Goal: Information Seeking & Learning: Learn about a topic

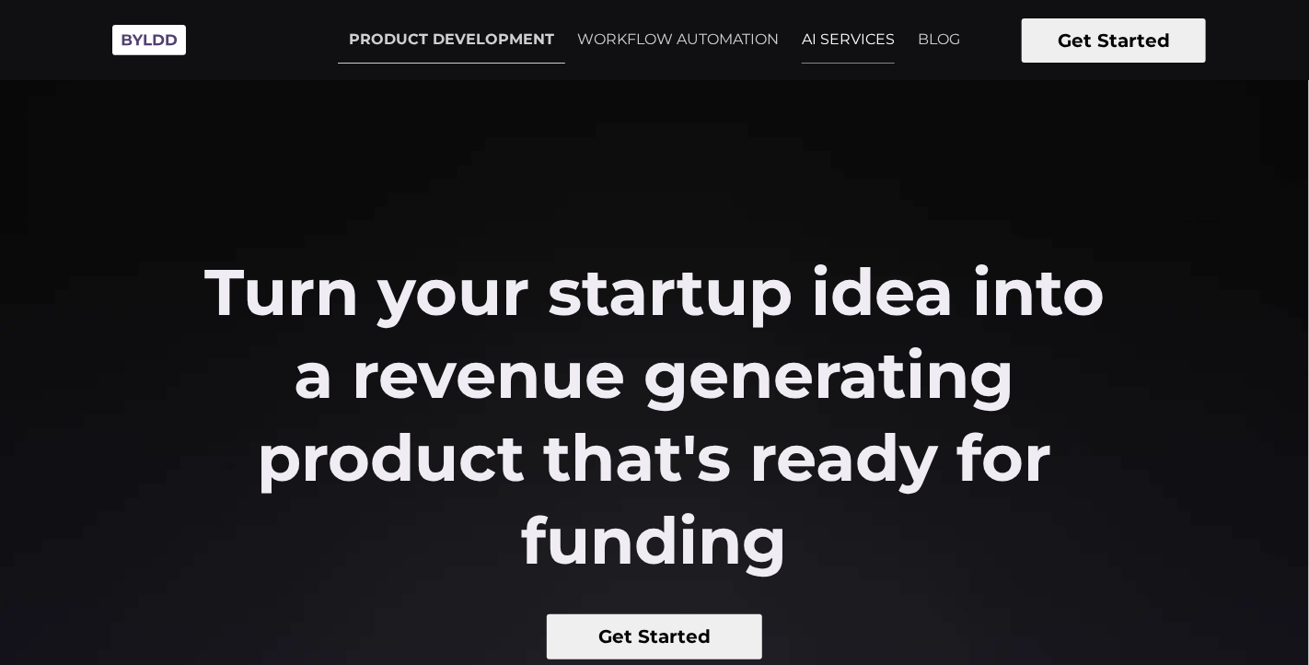
click at [835, 42] on link "AI SERVICES" at bounding box center [848, 40] width 115 height 46
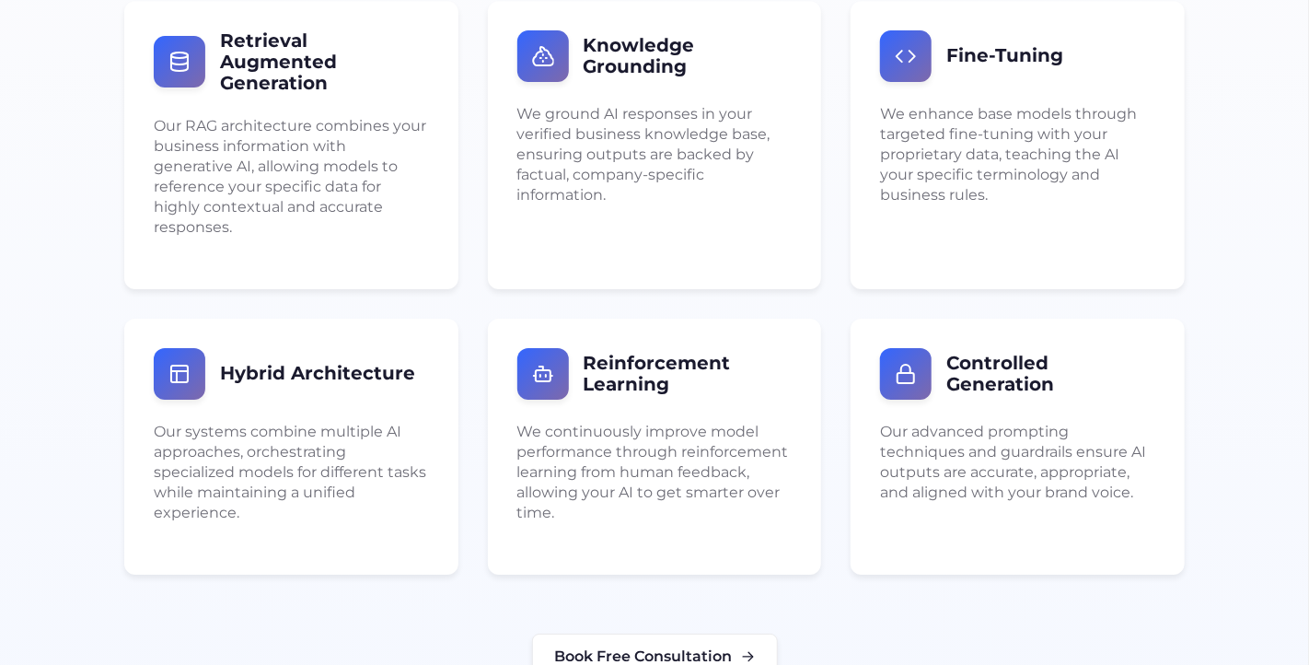
scroll to position [2844, 0]
